Goal: Task Accomplishment & Management: Complete application form

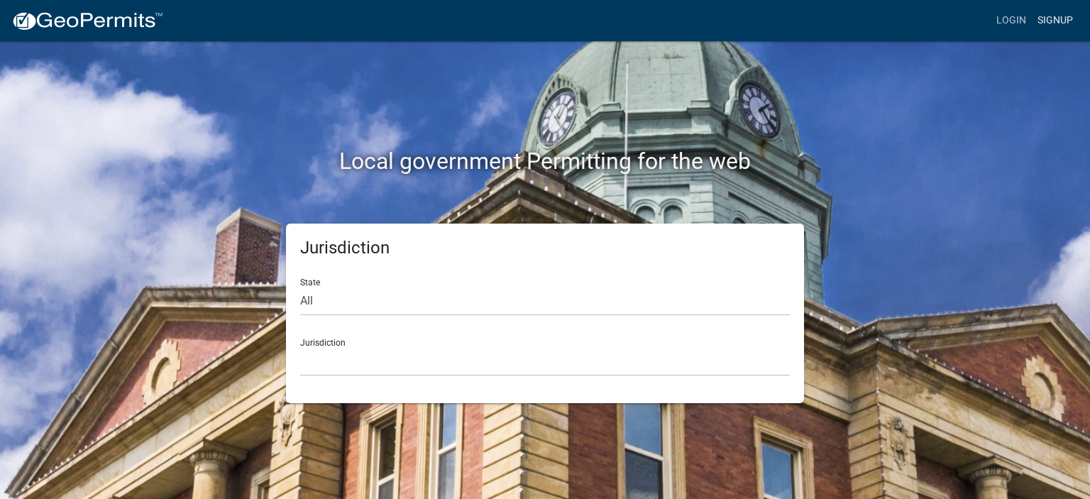
click at [1055, 19] on link "Signup" at bounding box center [1055, 20] width 47 height 27
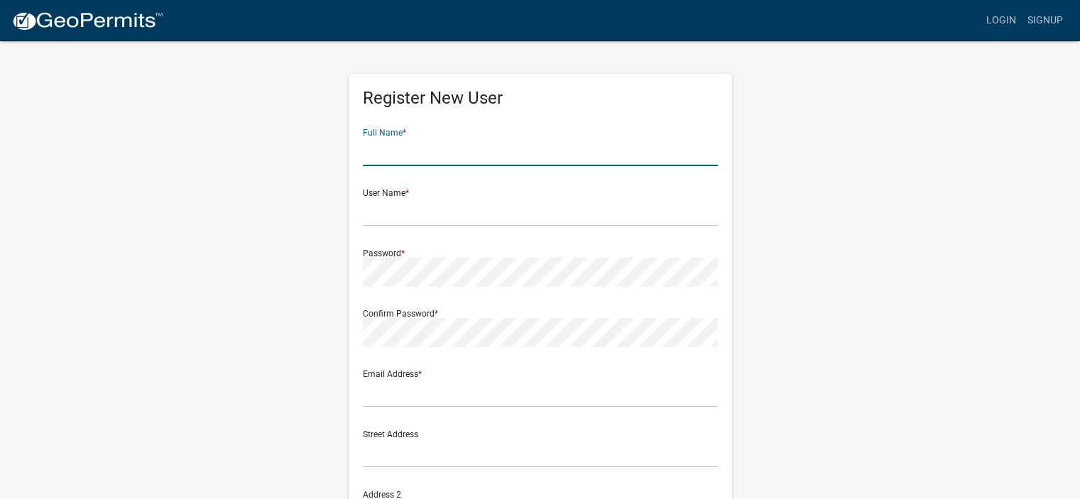
click at [383, 146] on input "text" at bounding box center [540, 151] width 355 height 29
type input "[PERSON_NAME]"
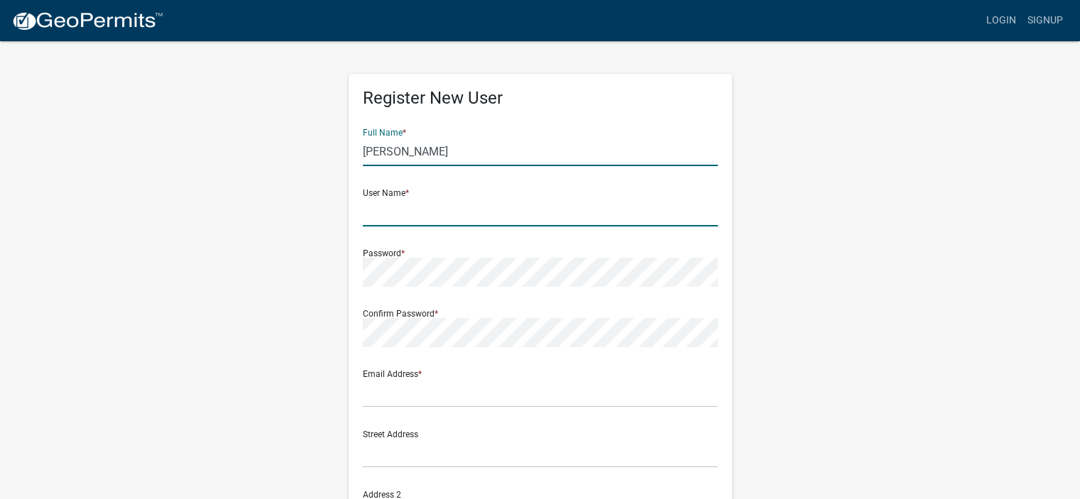
click at [378, 212] on input "text" at bounding box center [540, 211] width 355 height 29
type input "Lesniaktheroofer"
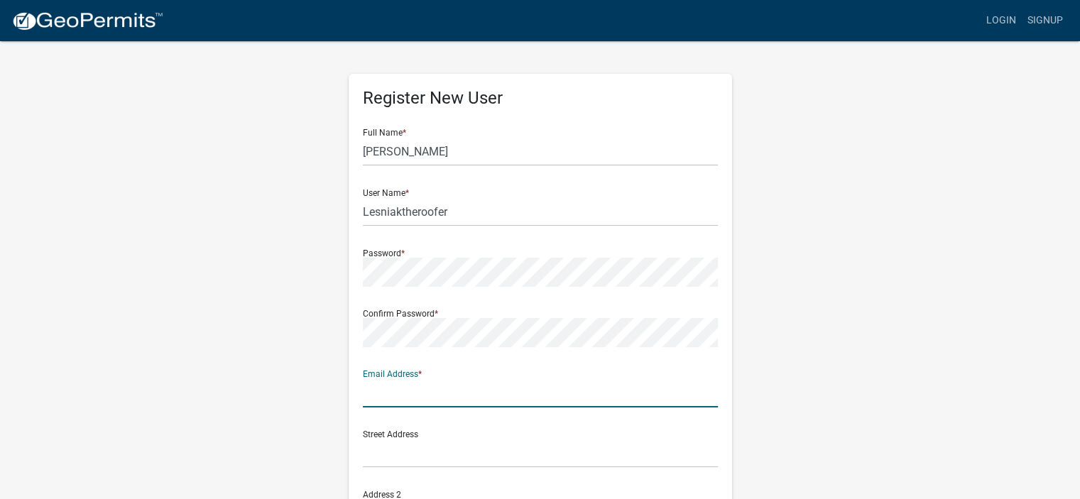
click at [380, 394] on input "text" at bounding box center [540, 392] width 355 height 29
type input "[EMAIL_ADDRESS][DOMAIN_NAME]"
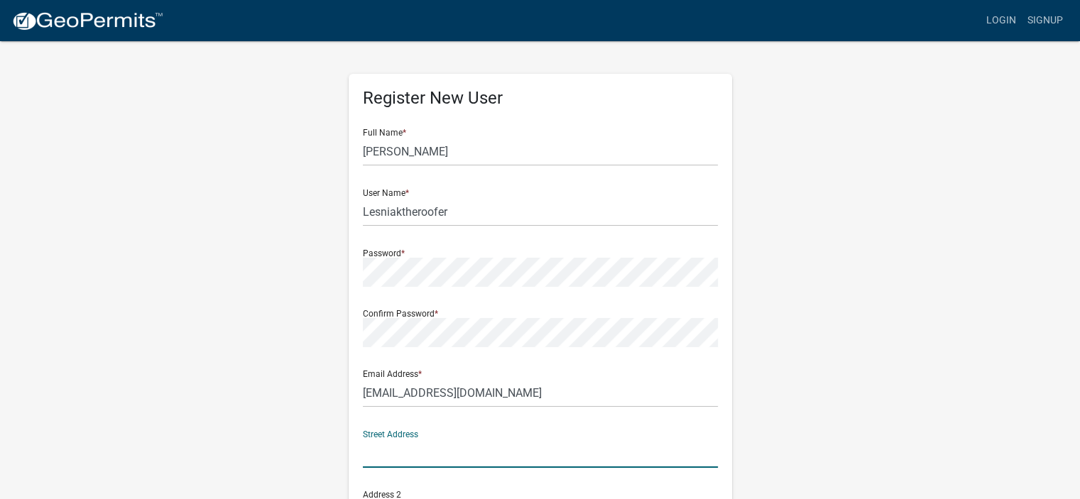
click at [370, 454] on input "text" at bounding box center [540, 453] width 355 height 29
type input "[STREET_ADDRESS]"
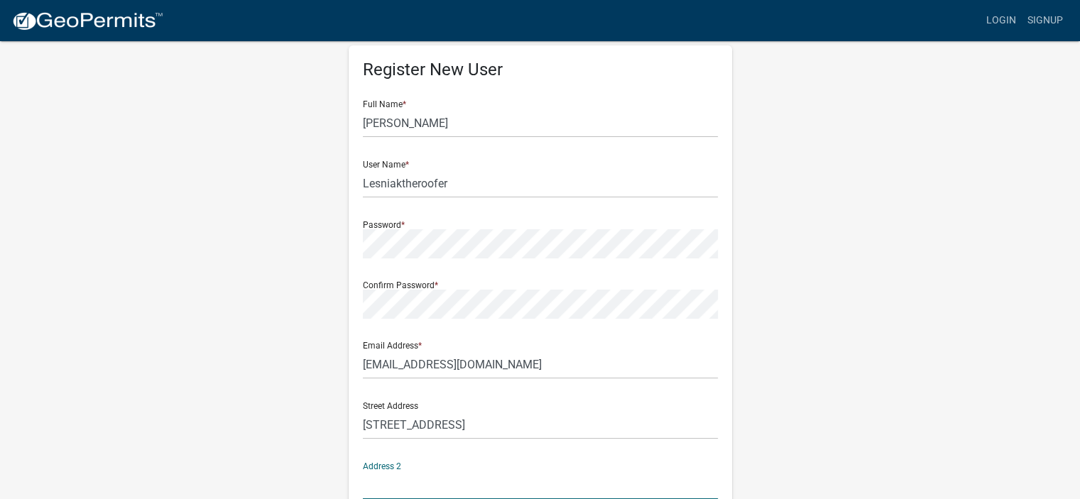
scroll to position [300, 0]
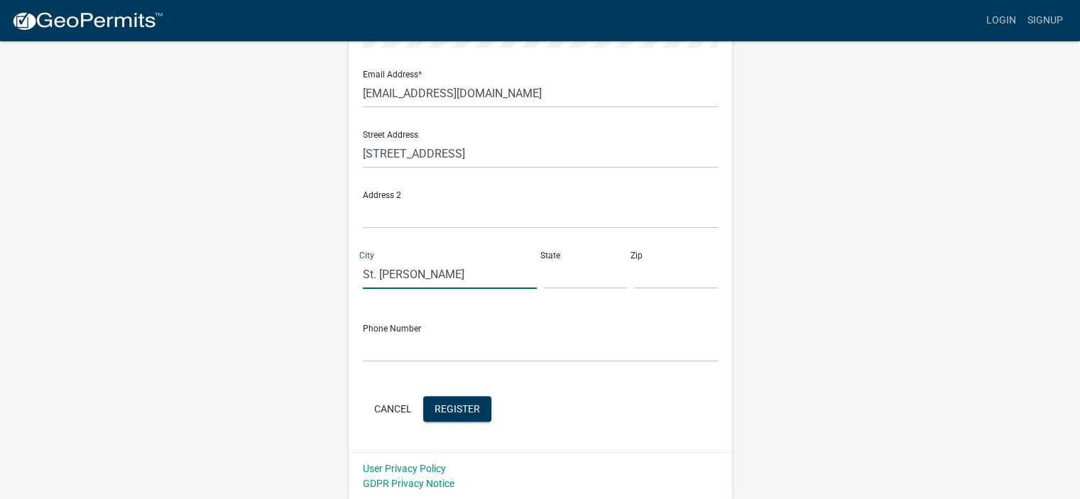
type input "St. [PERSON_NAME]"
type input "IN"
type input "46373"
click at [385, 349] on input "text" at bounding box center [540, 347] width 355 height 29
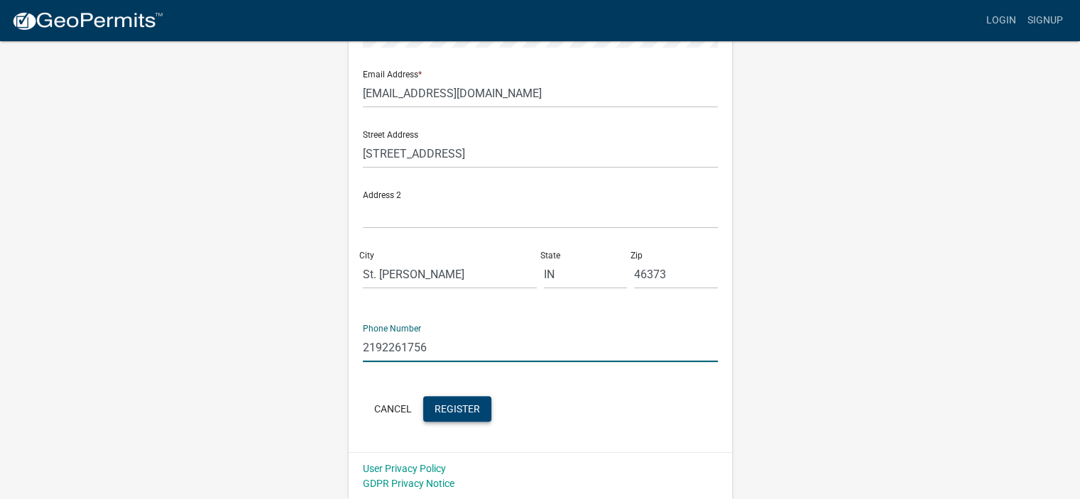
type input "2192261756"
click at [463, 413] on span "Register" at bounding box center [456, 407] width 45 height 11
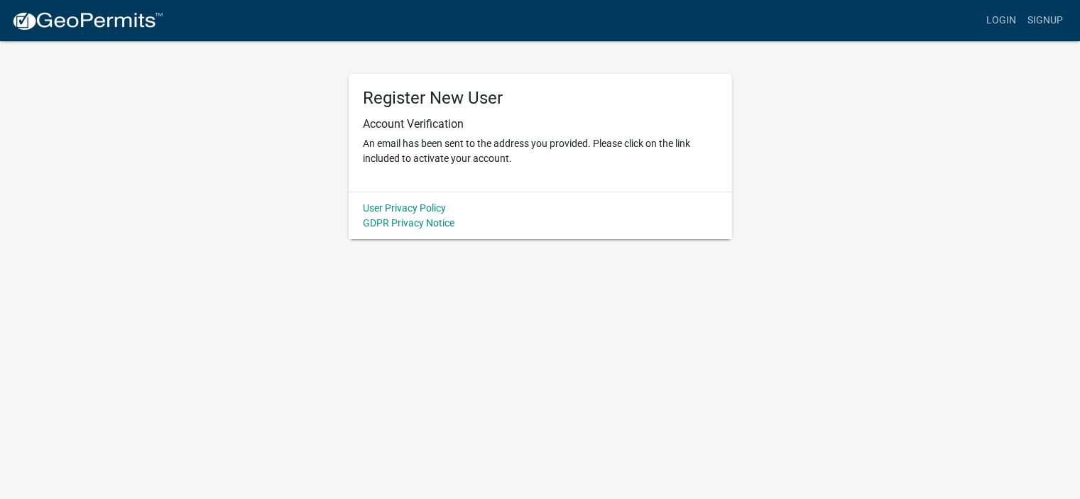
scroll to position [0, 0]
click at [1003, 16] on link "Login" at bounding box center [1011, 20] width 41 height 27
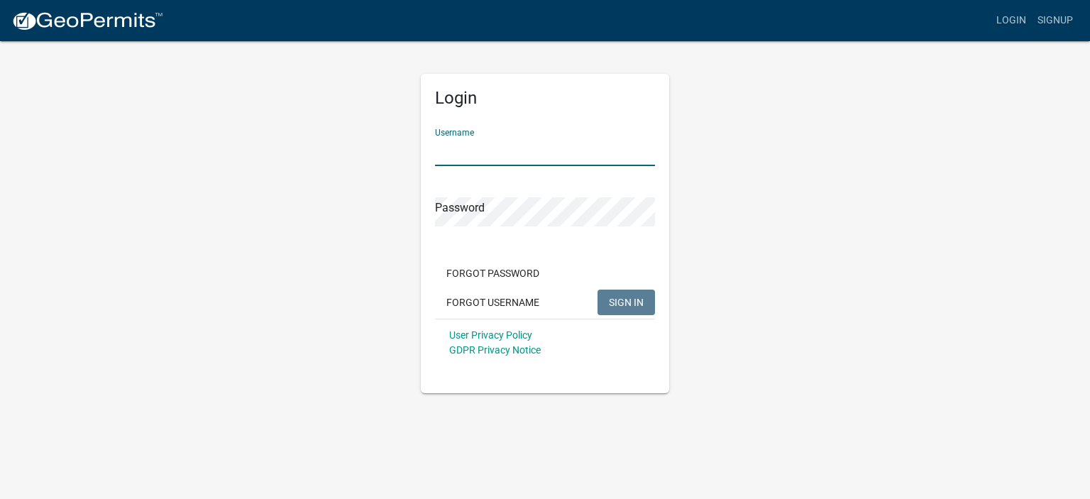
click at [443, 153] on input "Username" at bounding box center [545, 151] width 220 height 29
type input "Lesniaktheroofer"
click at [637, 299] on span "SIGN IN" at bounding box center [626, 301] width 35 height 11
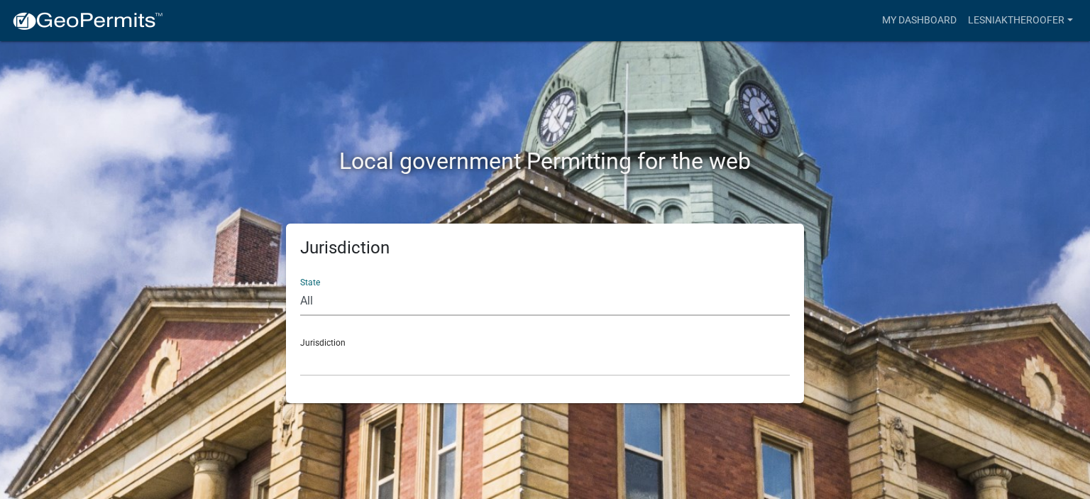
click at [308, 305] on select "All [US_STATE] [US_STATE] [US_STATE] [US_STATE] [US_STATE] [US_STATE] [US_STATE…" at bounding box center [545, 301] width 490 height 29
select select "[US_STATE]"
click at [300, 287] on select "All [US_STATE] [US_STATE] [US_STATE] [US_STATE] [US_STATE] [US_STATE] [US_STATE…" at bounding box center [545, 301] width 490 height 29
click at [322, 360] on select "City of [GEOGRAPHIC_DATA], [US_STATE] City of [GEOGRAPHIC_DATA], [US_STATE] Cit…" at bounding box center [545, 361] width 490 height 29
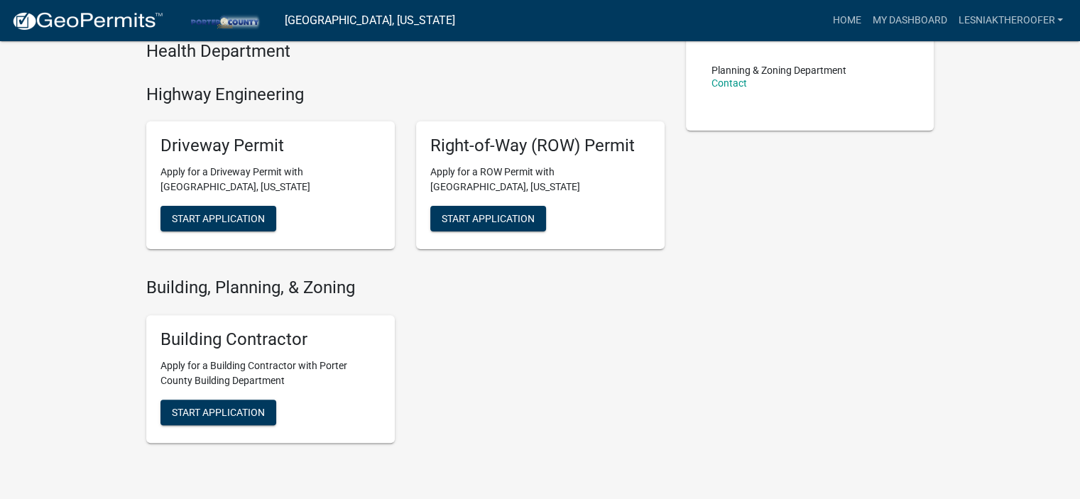
scroll to position [383, 0]
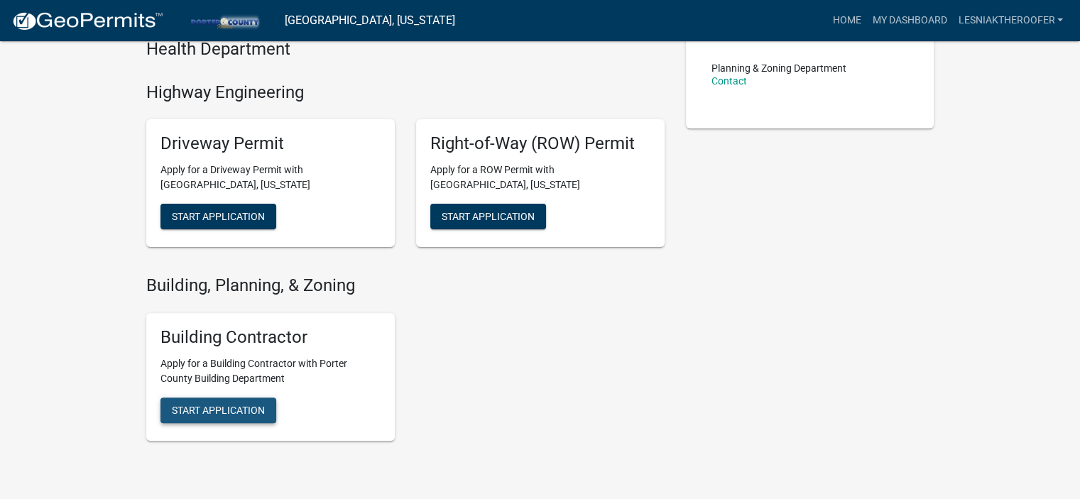
click at [230, 401] on button "Start Application" at bounding box center [218, 410] width 116 height 26
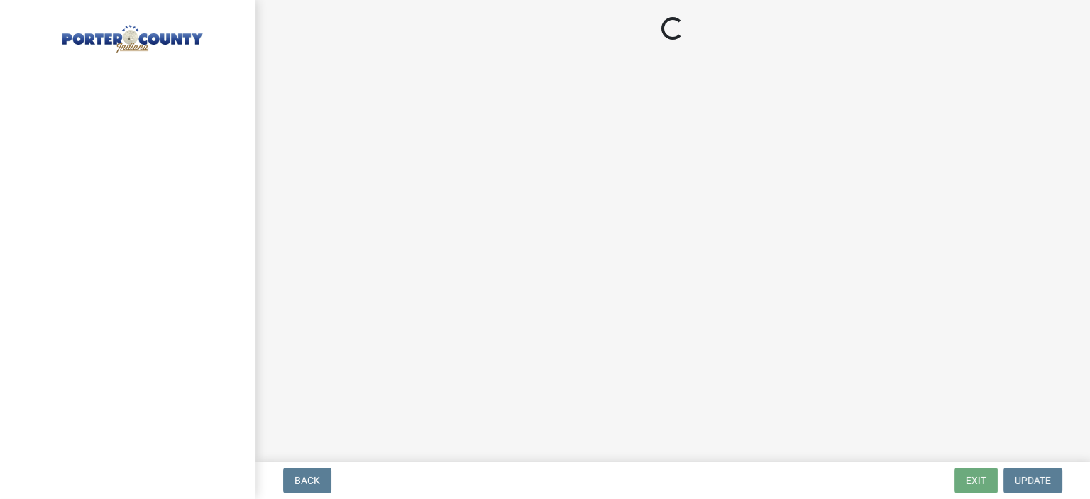
select select "IN"
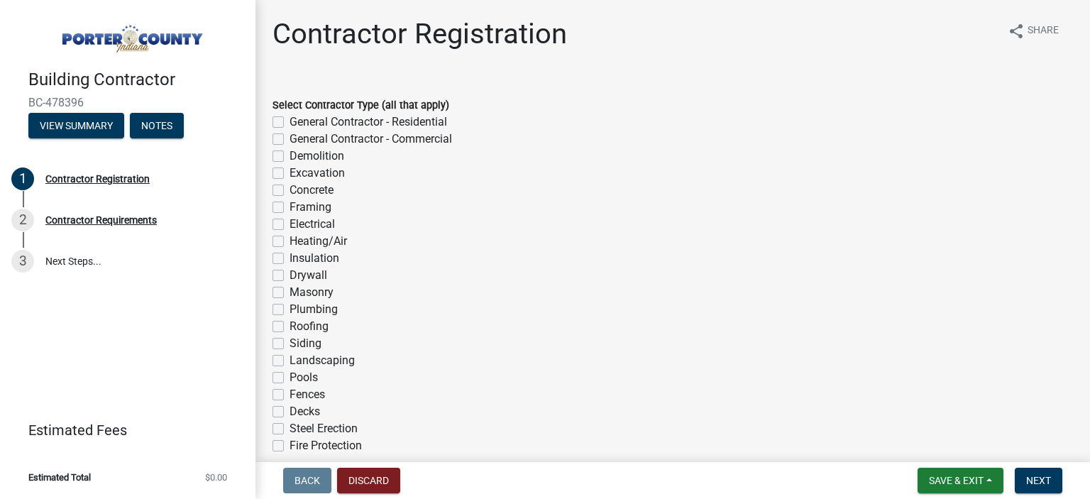
click at [290, 326] on label "Roofing" at bounding box center [309, 326] width 39 height 17
click at [290, 326] on input "Roofing" at bounding box center [294, 322] width 9 height 9
checkbox input "true"
checkbox input "false"
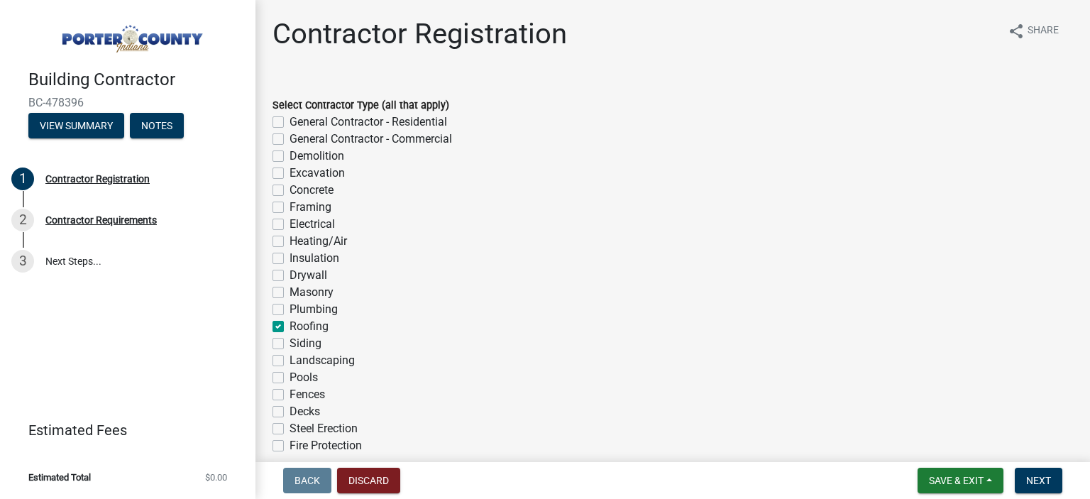
checkbox input "false"
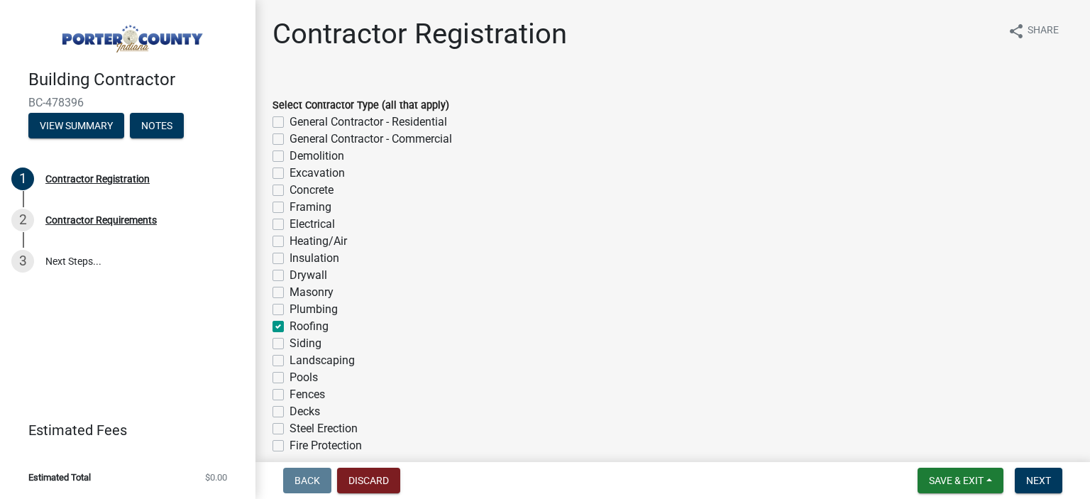
checkbox input "false"
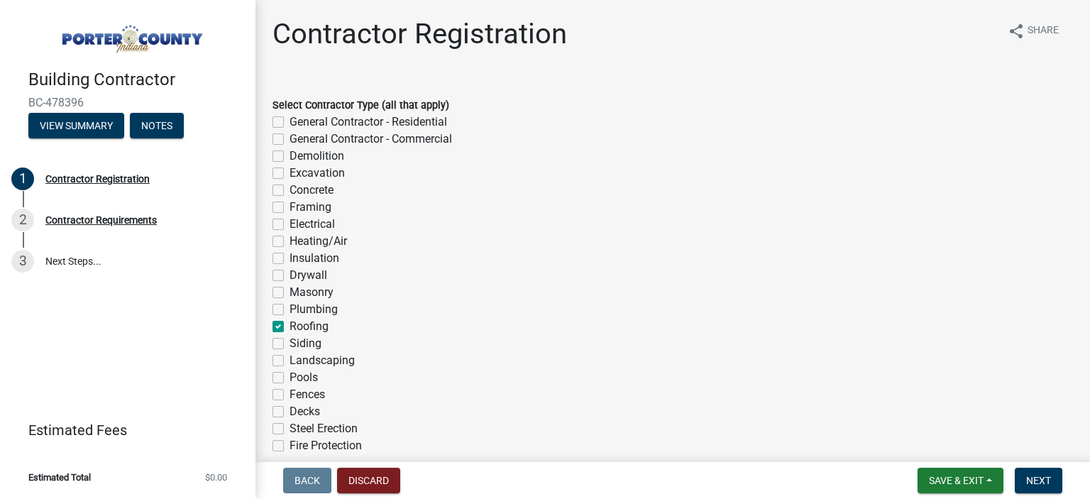
checkbox input "true"
checkbox input "false"
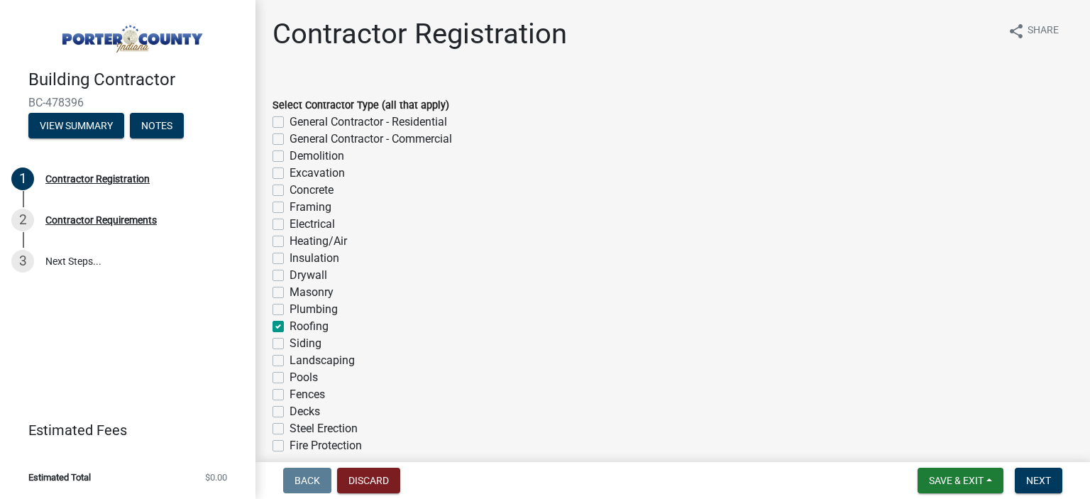
checkbox input "false"
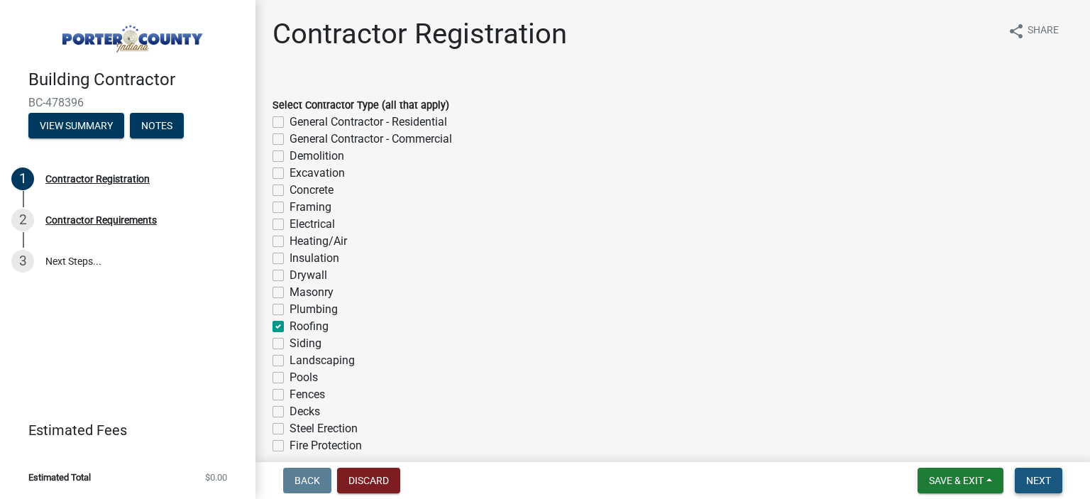
click at [1039, 478] on span "Next" at bounding box center [1038, 480] width 25 height 11
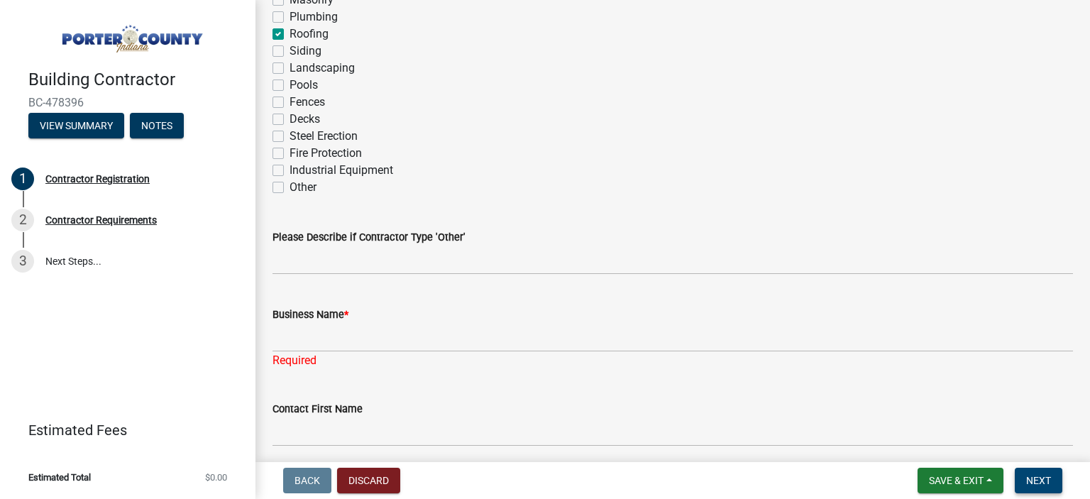
scroll to position [349, 0]
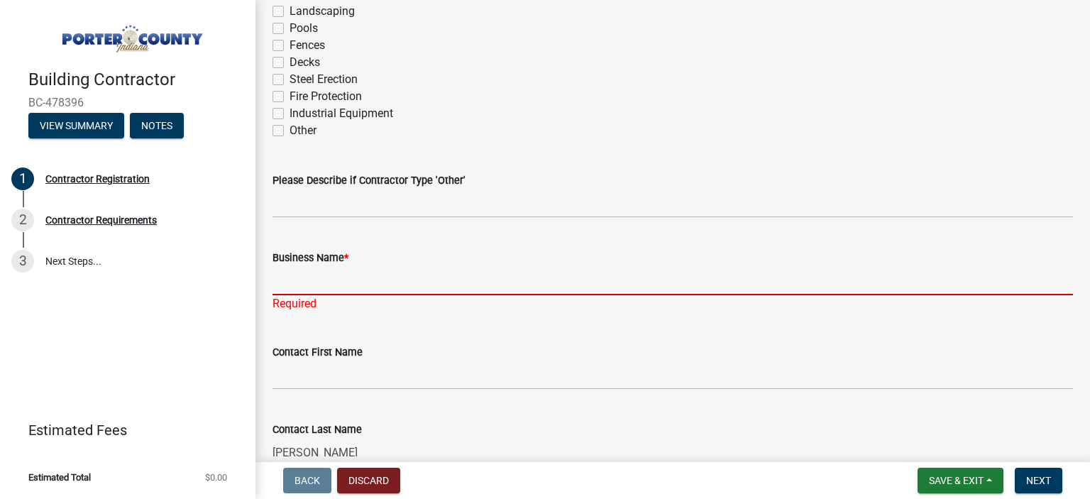
click at [278, 286] on input "Business Name *" at bounding box center [673, 280] width 801 height 29
click at [290, 307] on div "Required" at bounding box center [673, 303] width 801 height 17
click at [287, 282] on input "Business Name *" at bounding box center [673, 280] width 801 height 29
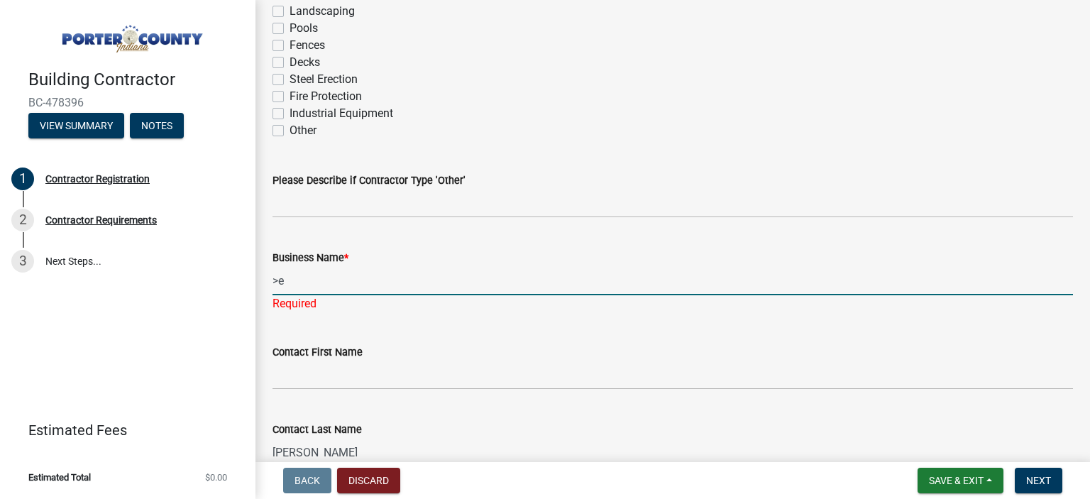
type input ">"
type input "[PERSON_NAME] Construction"
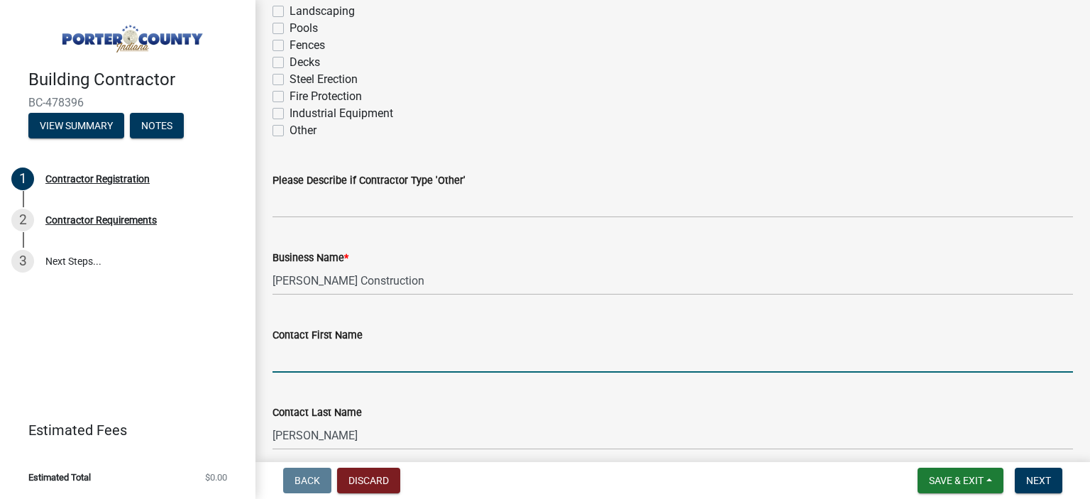
click at [287, 372] on input "Contact First Name" at bounding box center [673, 358] width 801 height 29
type input "Mark"
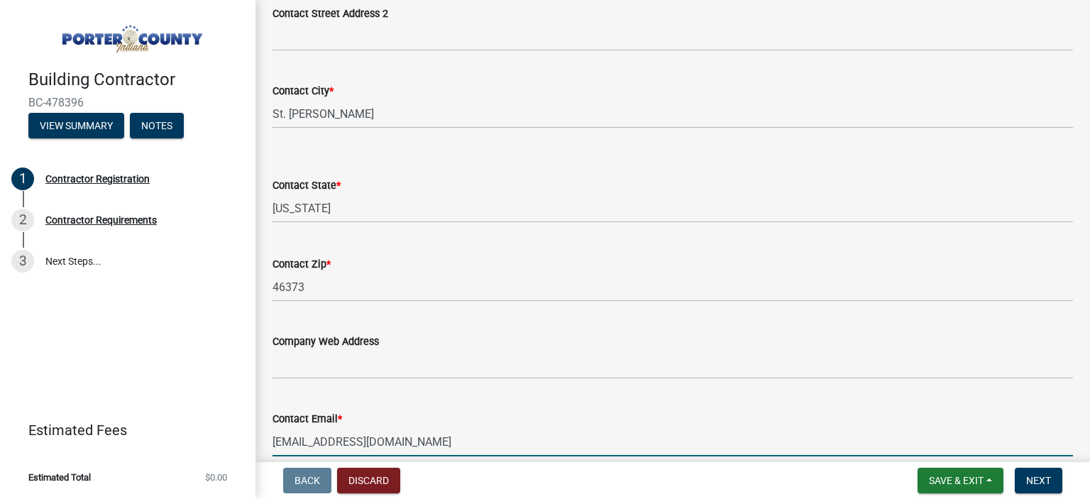
scroll to position [1193, 0]
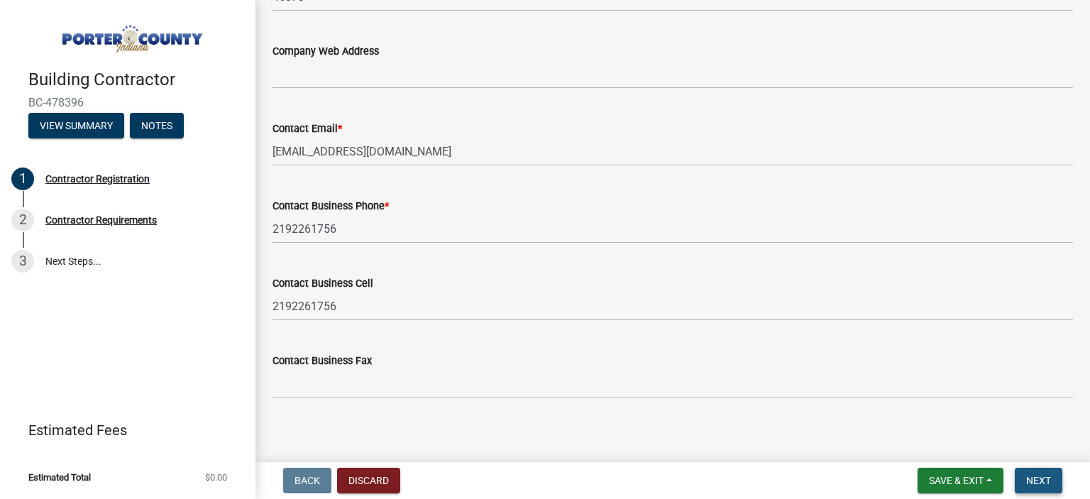
click at [1029, 481] on span "Next" at bounding box center [1038, 480] width 25 height 11
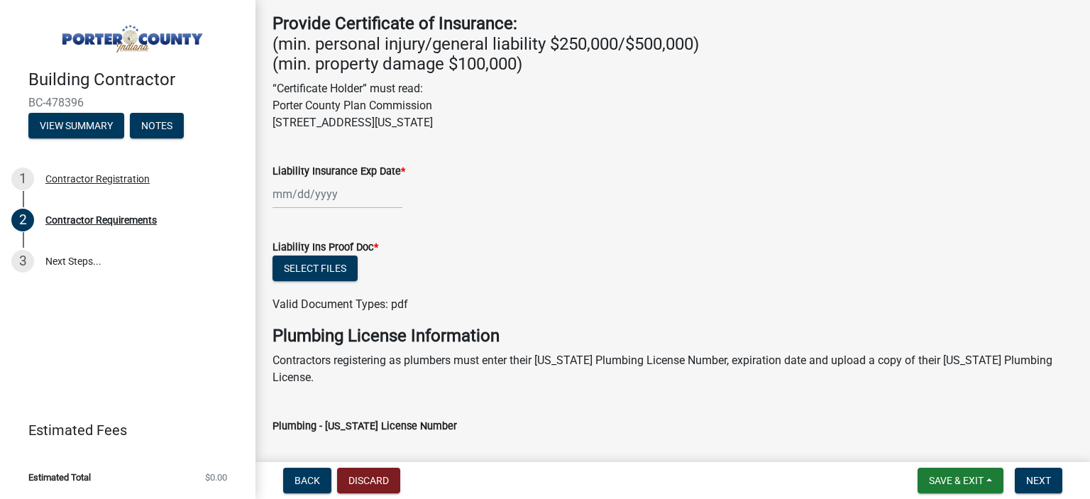
scroll to position [470, 0]
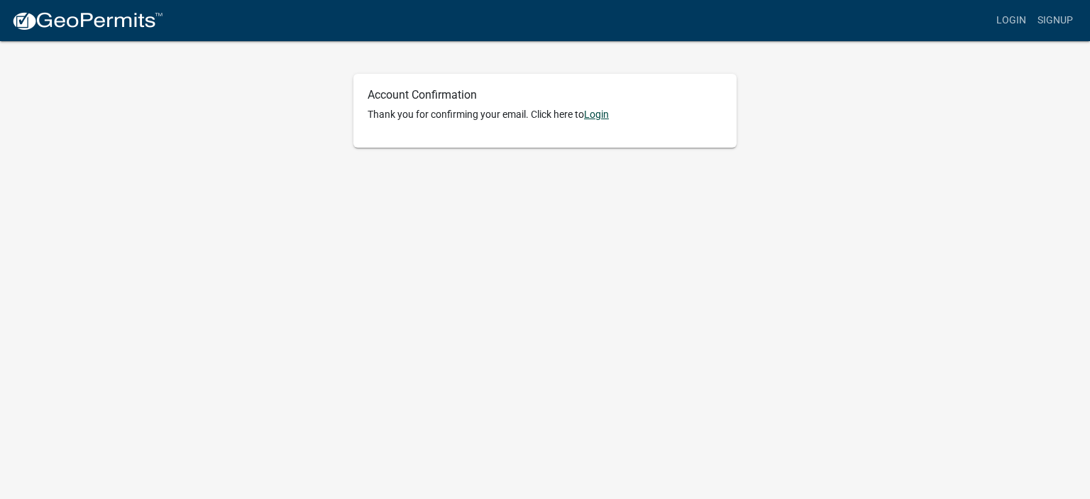
click at [599, 118] on link "Login" at bounding box center [596, 114] width 25 height 11
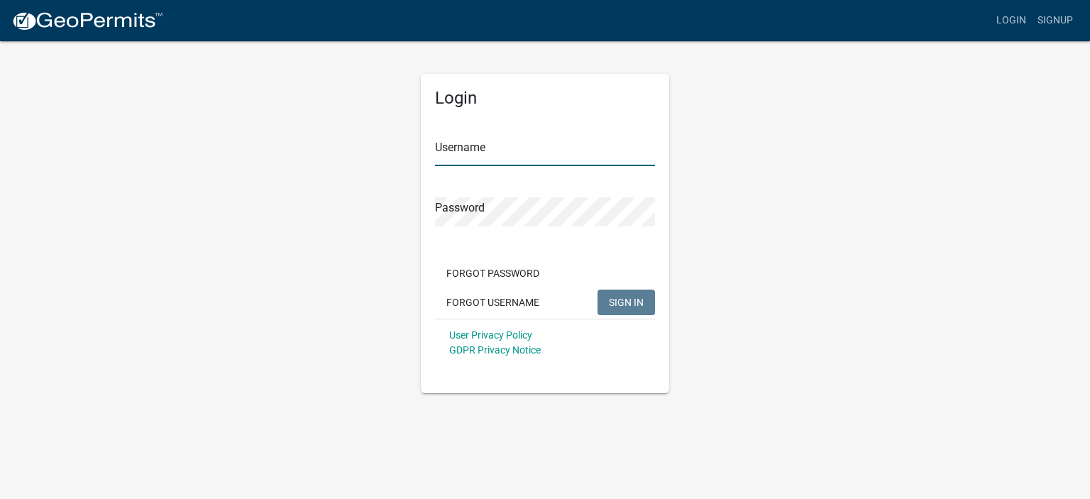
click at [451, 155] on input "Username" at bounding box center [545, 151] width 220 height 29
type input "Lesniaktheroofer"
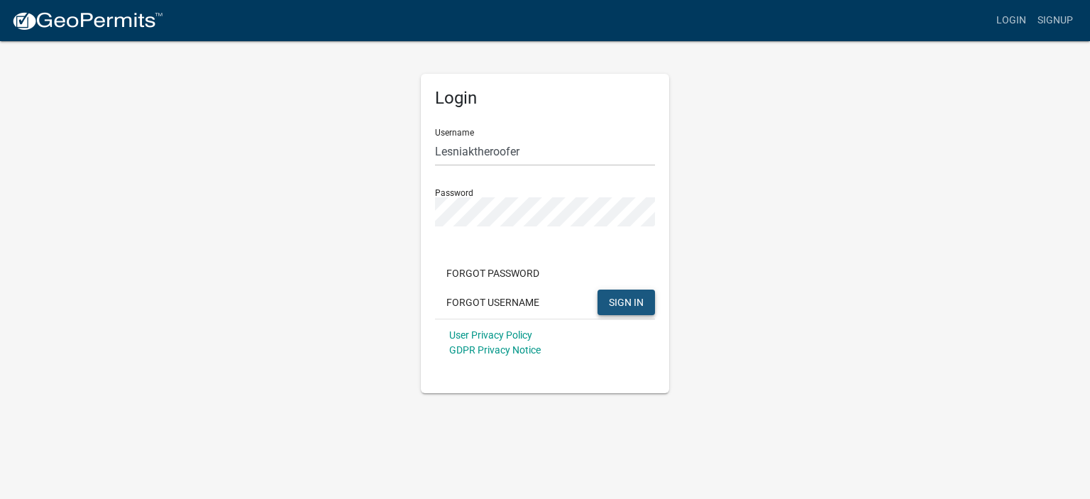
click at [630, 303] on span "SIGN IN" at bounding box center [626, 301] width 35 height 11
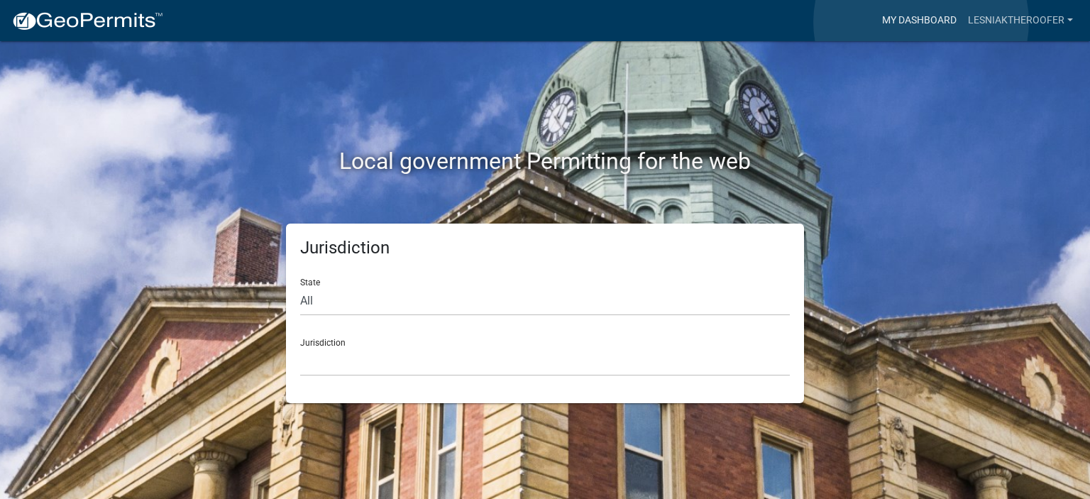
click at [921, 22] on link "My Dashboard" at bounding box center [920, 20] width 86 height 27
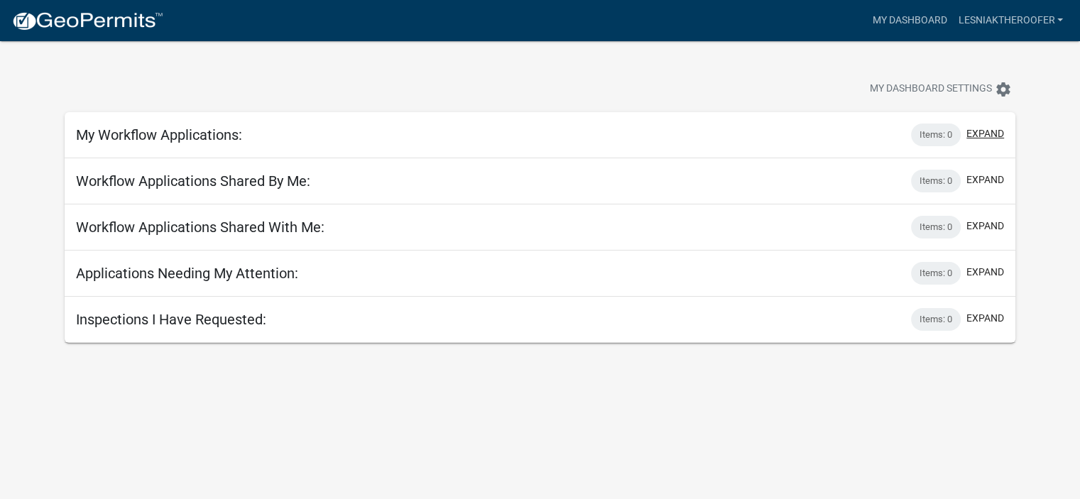
click at [982, 138] on button "expand" at bounding box center [985, 133] width 38 height 15
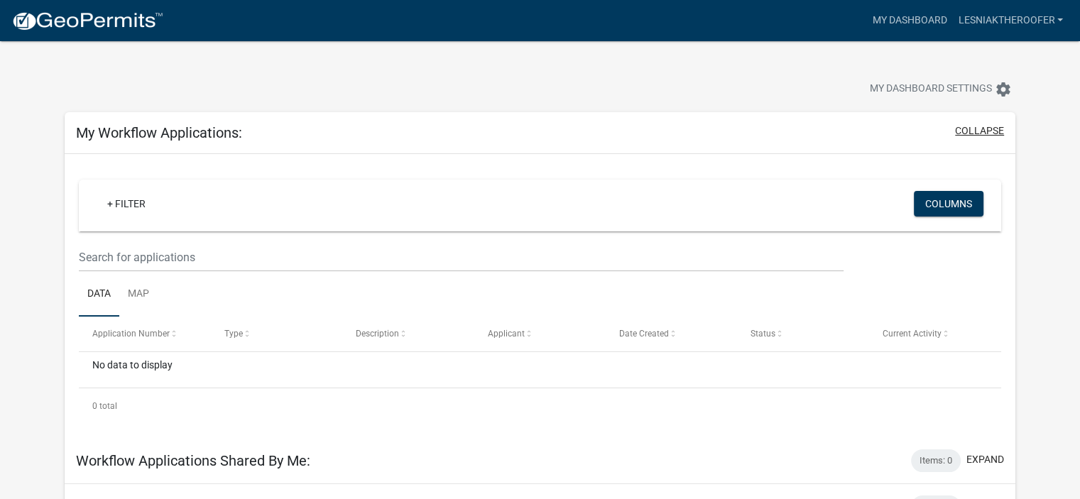
click at [977, 129] on button "collapse" at bounding box center [979, 131] width 49 height 15
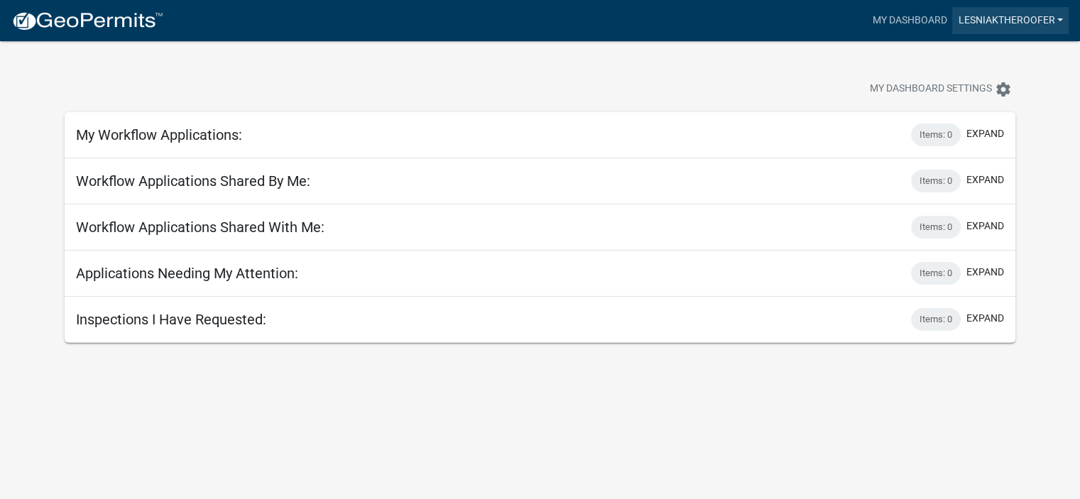
click at [982, 23] on link "Lesniaktheroofer" at bounding box center [1010, 20] width 116 height 27
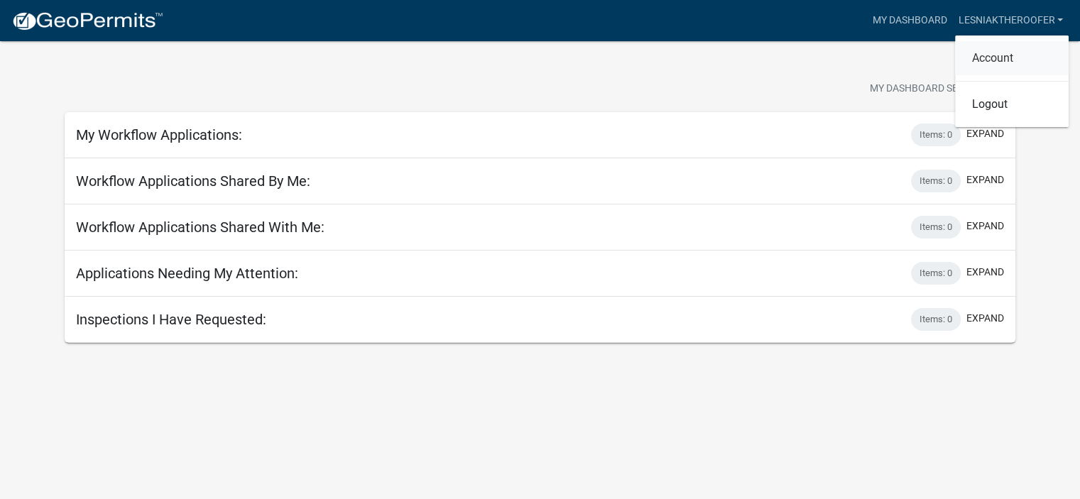
click at [988, 55] on link "Account" at bounding box center [1012, 58] width 114 height 34
